Goal: Information Seeking & Learning: Learn about a topic

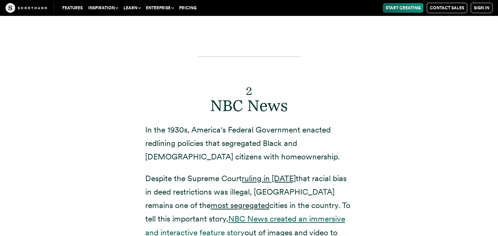
scroll to position [2973, 0]
click at [271, 173] on p "Despite the Supreme Court ruling in [DATE] that racial bias in deed restriction…" at bounding box center [248, 220] width 207 height 95
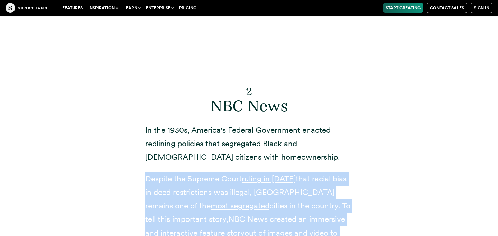
click at [271, 173] on p "Despite the Supreme Court ruling in [DATE] that racial bias in deed restriction…" at bounding box center [248, 220] width 207 height 95
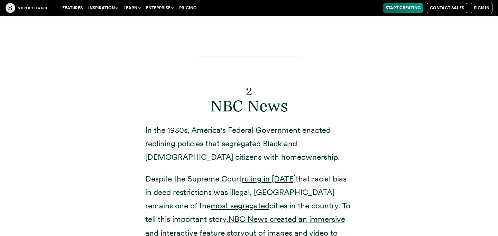
click at [310, 95] on div "2 NBC News In the 1930s, America's Federal Government enacted redlining policie…" at bounding box center [248, 180] width 207 height 271
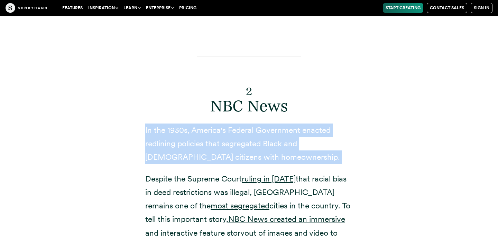
click at [310, 95] on div "2 NBC News In the 1930s, America's Federal Government enacted redlining policie…" at bounding box center [248, 180] width 207 height 271
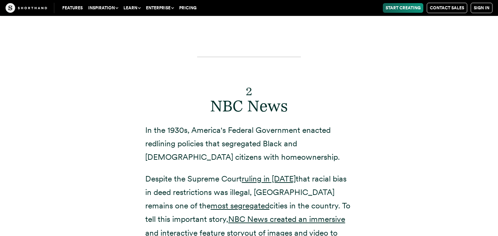
click at [310, 95] on div "2 NBC News In the 1930s, America's Federal Government enacted redlining policie…" at bounding box center [248, 180] width 207 height 271
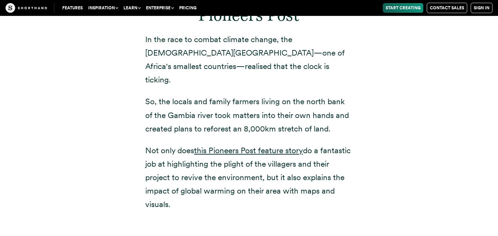
scroll to position [3820, 0]
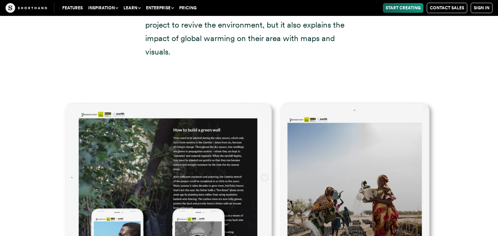
click at [310, 100] on img at bounding box center [249, 209] width 470 height 218
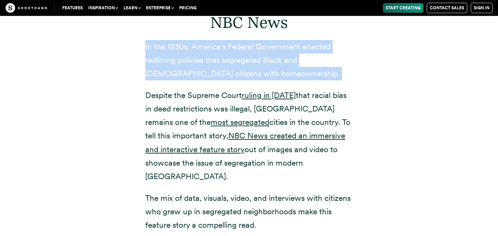
scroll to position [2994, 0]
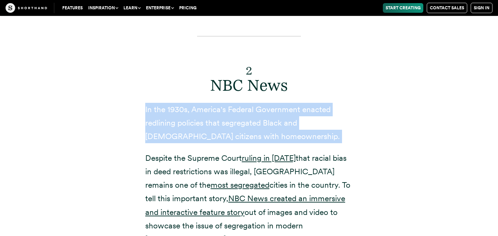
click at [369, 219] on div "2 NBC News In the 1930s, America's Federal Government enacted redlining policie…" at bounding box center [249, 167] width 470 height 309
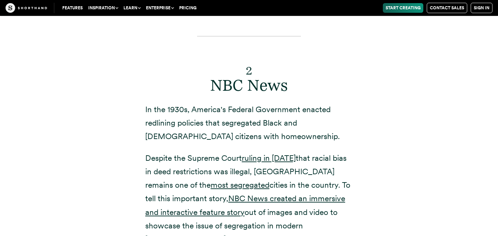
click at [359, 66] on div "2 NBC News In the 1930s, America's Federal Government enacted redlining policie…" at bounding box center [248, 167] width 235 height 309
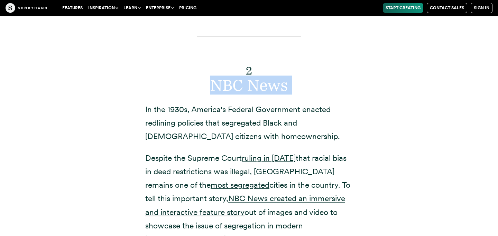
click at [339, 103] on p "In the 1930s, America's Federal Government enacted redlining policies that segr…" at bounding box center [248, 123] width 207 height 40
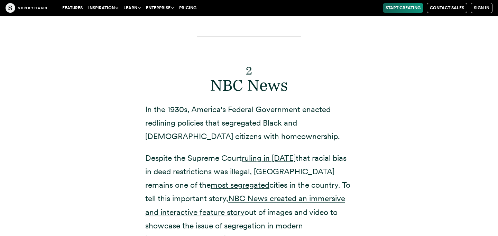
click at [339, 103] on p "In the 1930s, America's Federal Government enacted redlining policies that segr…" at bounding box center [248, 123] width 207 height 40
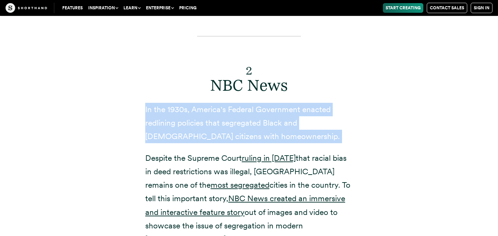
click at [339, 103] on p "In the 1930s, America's Federal Government enacted redlining policies that segr…" at bounding box center [248, 123] width 207 height 40
